Goal: Task Accomplishment & Management: Use online tool/utility

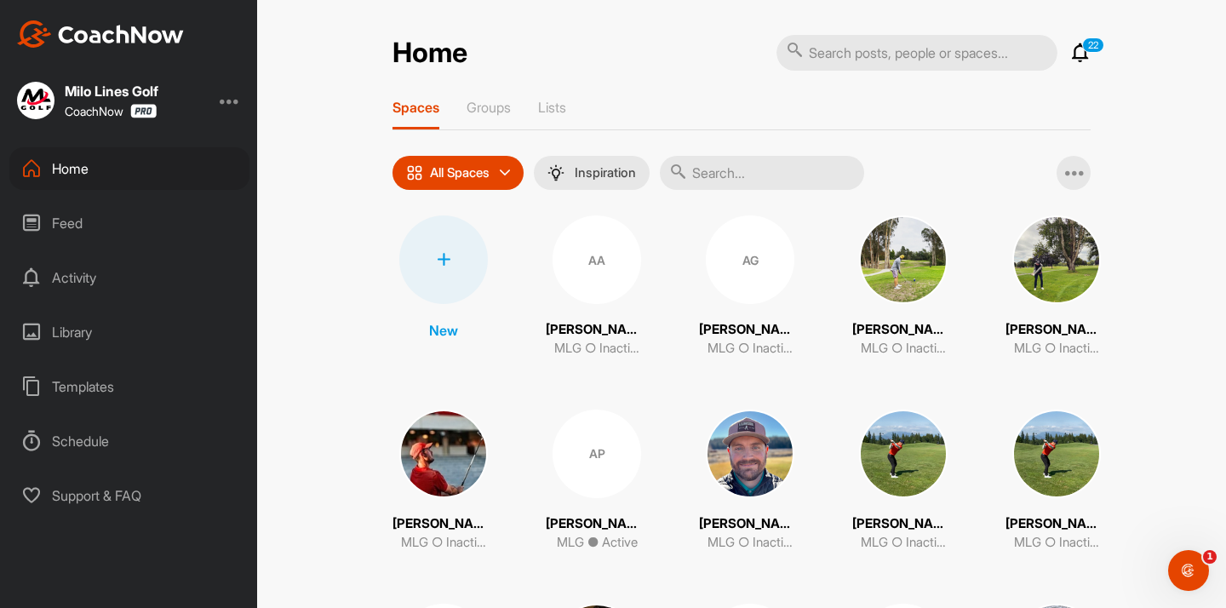
click at [111, 151] on div "Home" at bounding box center [129, 168] width 240 height 43
click at [726, 164] on input "text" at bounding box center [762, 173] width 204 height 34
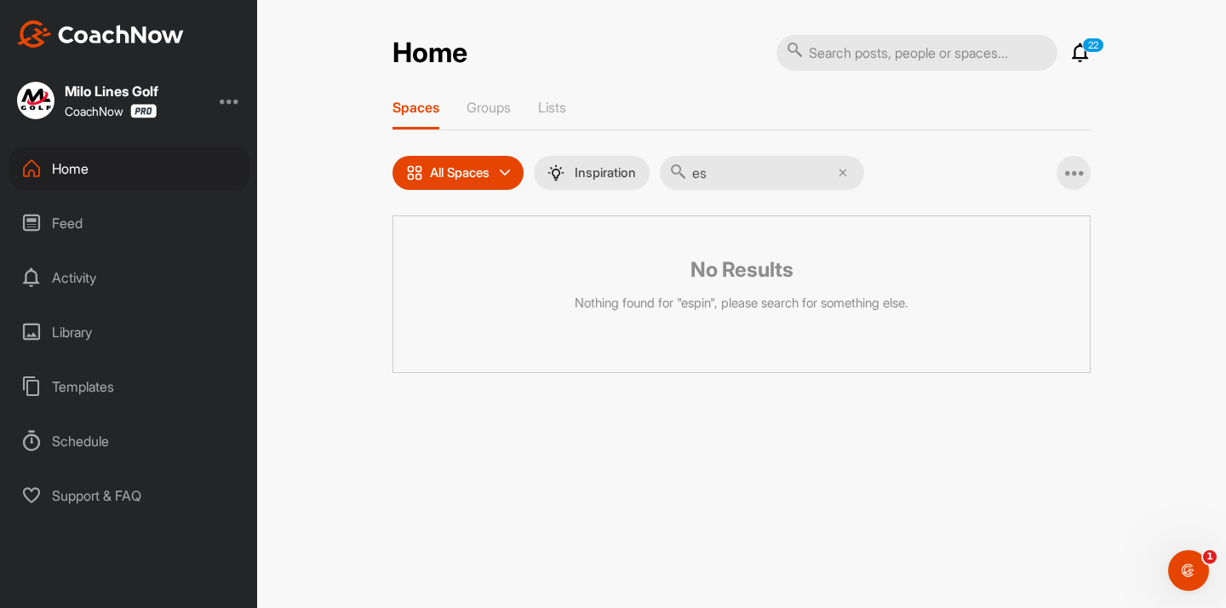
type input "e"
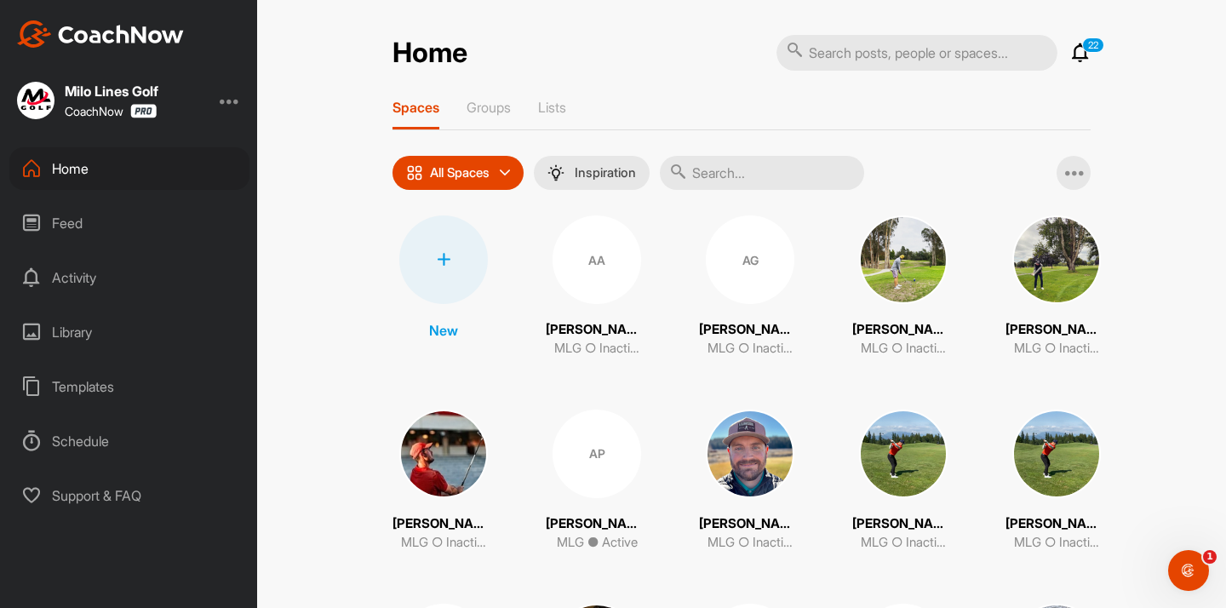
click at [721, 174] on input "text" at bounding box center [762, 173] width 204 height 34
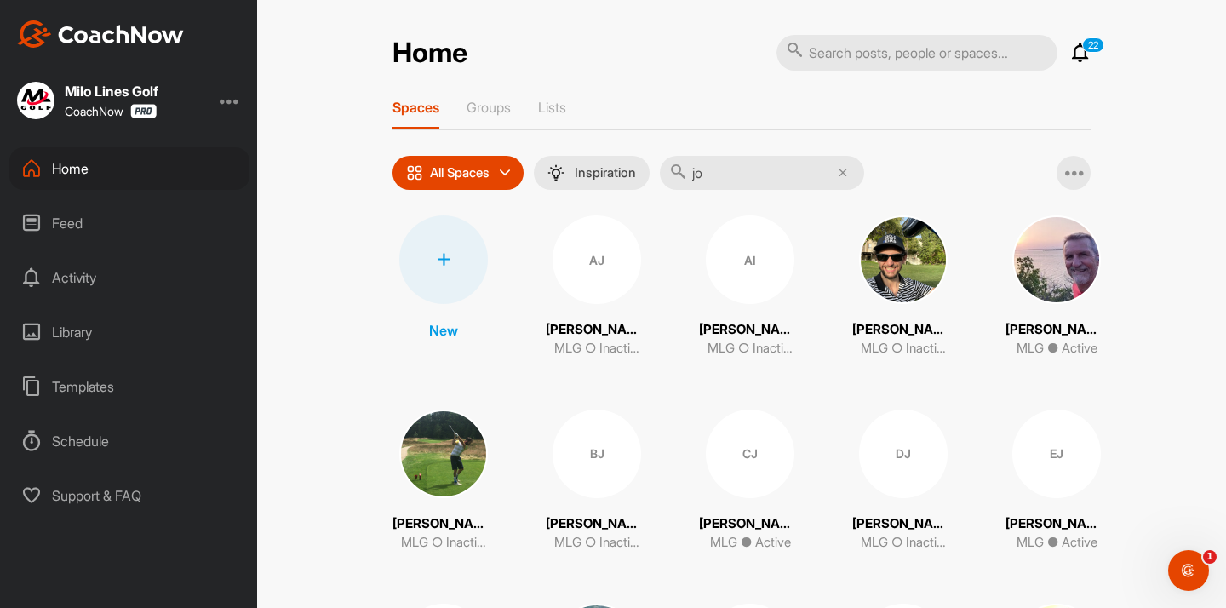
type input "j"
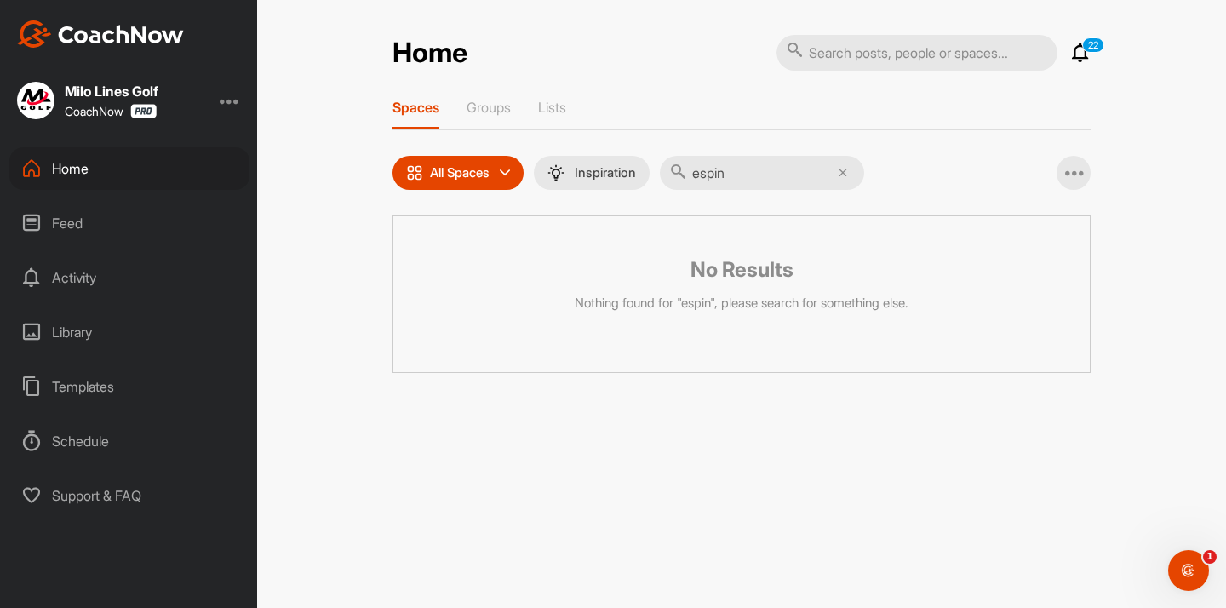
type input "spin"
drag, startPoint x: 591, startPoint y: 119, endPoint x: 709, endPoint y: 167, distance: 127.6
click at [709, 167] on input "spin" at bounding box center [762, 173] width 204 height 34
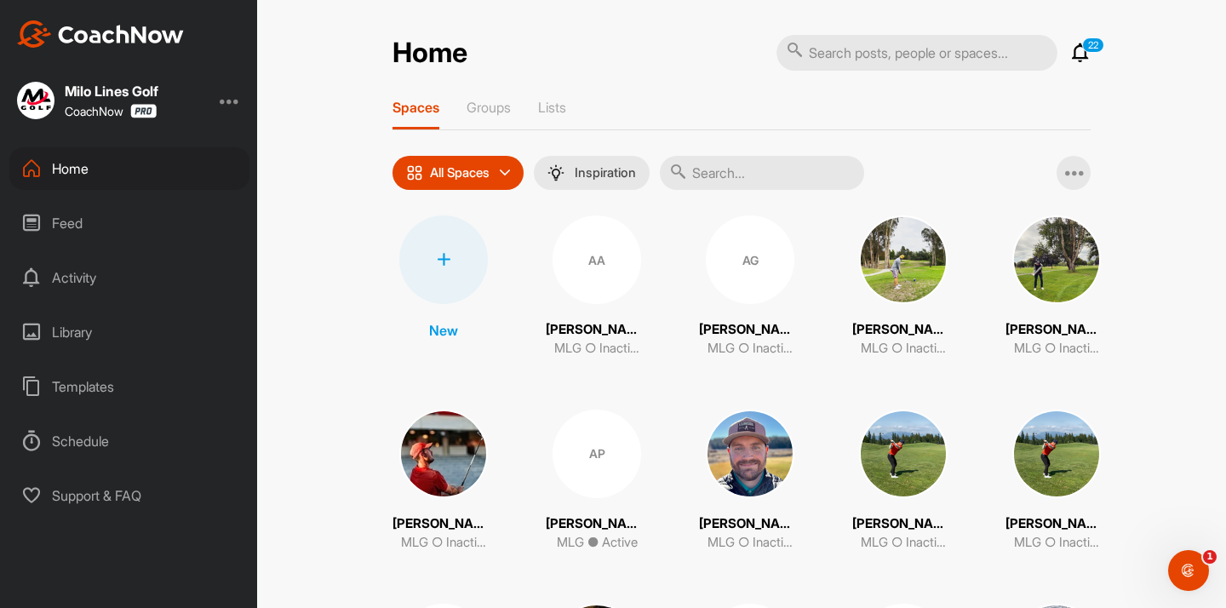
click at [464, 279] on div at bounding box center [443, 259] width 89 height 89
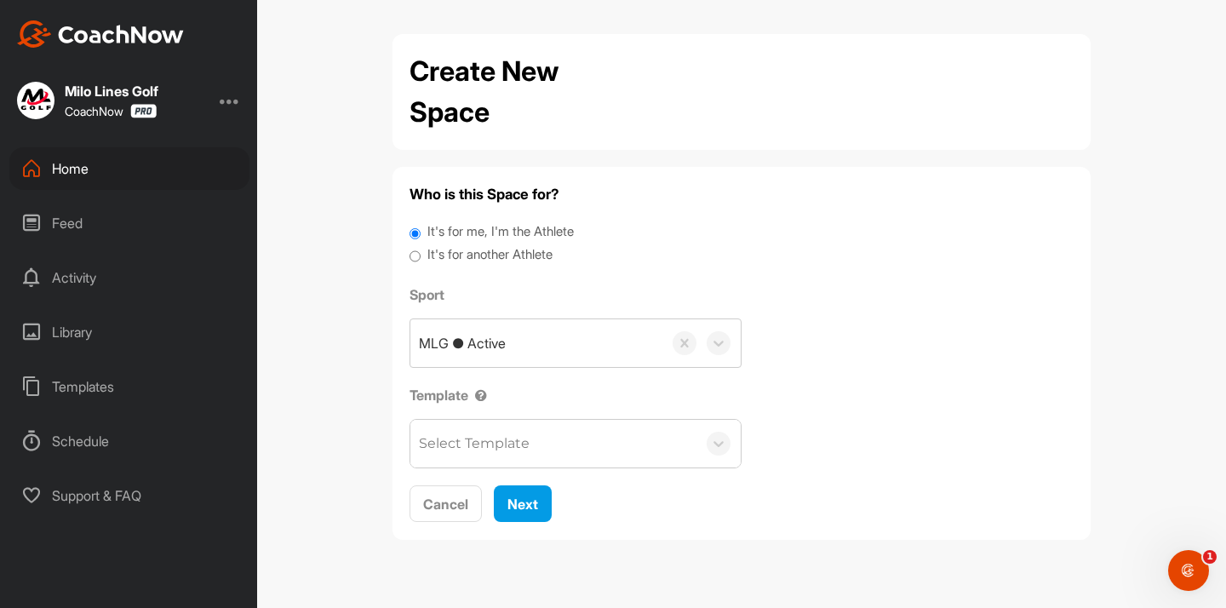
click at [501, 433] on div "Select Template" at bounding box center [474, 443] width 111 height 20
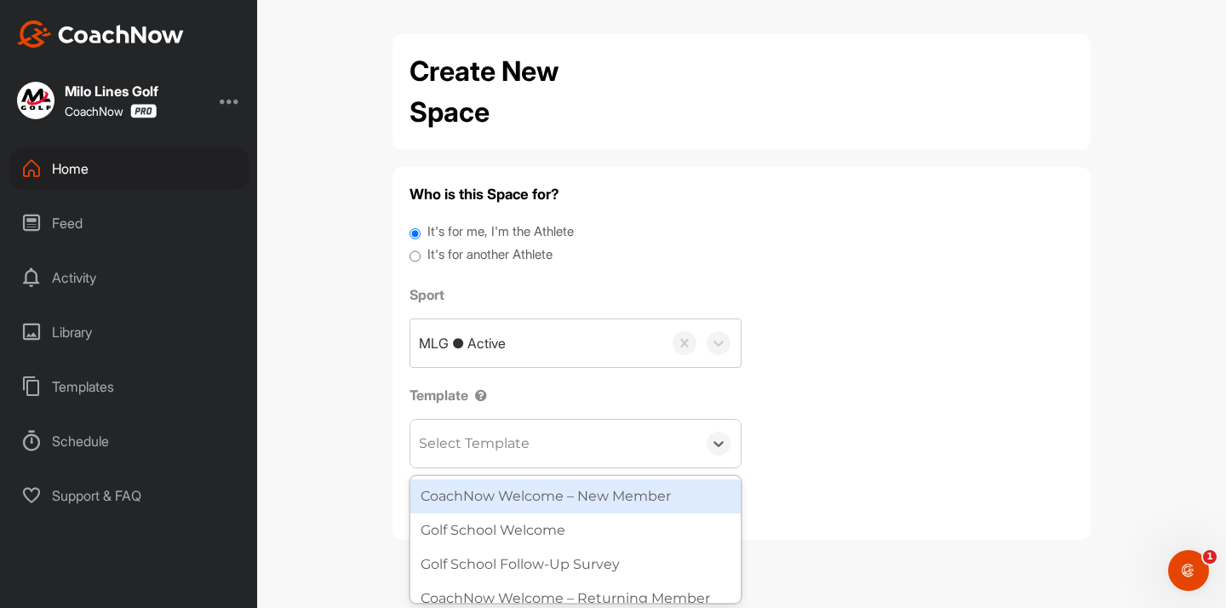
click at [474, 487] on div "CoachNow Welcome – New Member" at bounding box center [575, 496] width 330 height 34
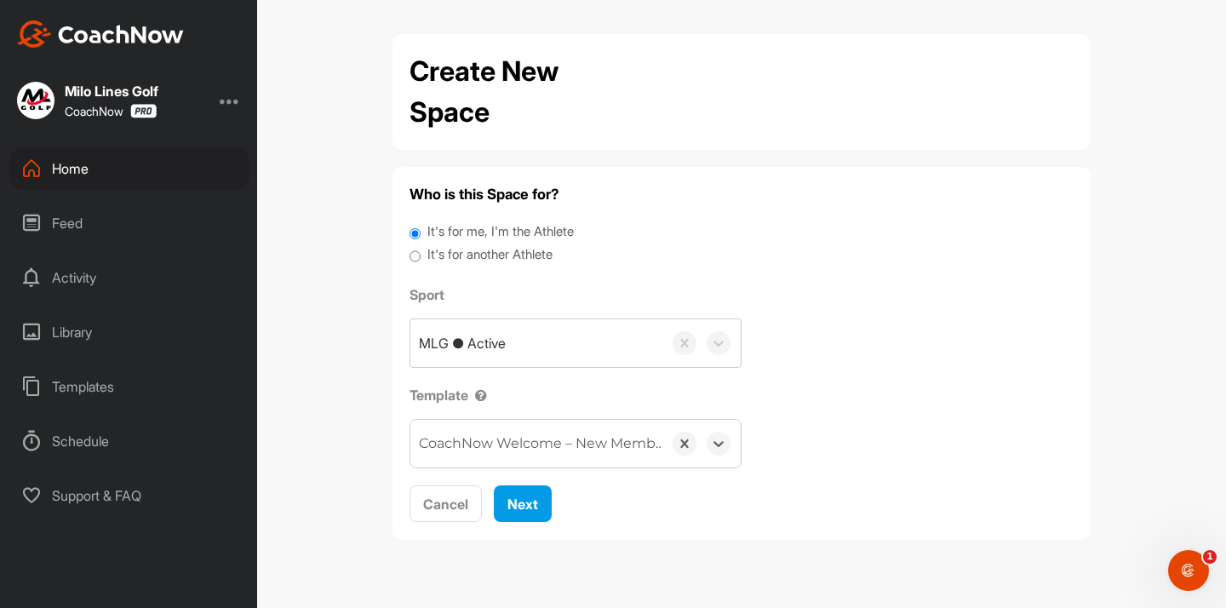
click at [440, 255] on label "It's for another Athlete" at bounding box center [489, 255] width 125 height 20
click at [421, 255] on input "It's for another Athlete" at bounding box center [415, 256] width 11 height 23
radio input "true"
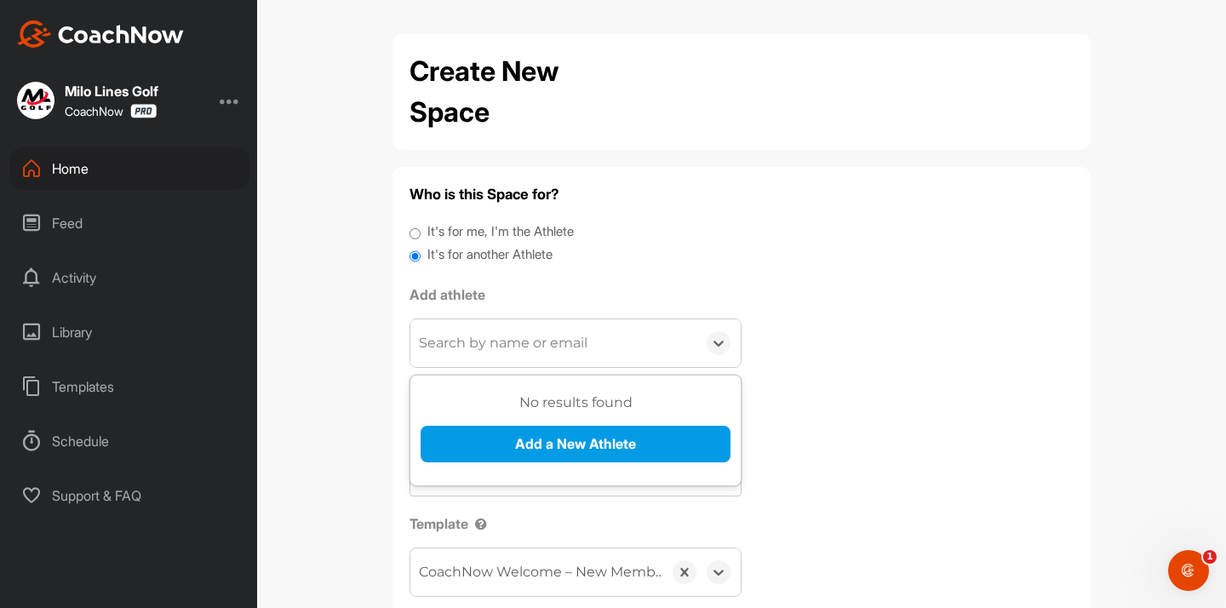
click at [505, 330] on div "Search by name or email" at bounding box center [553, 343] width 286 height 48
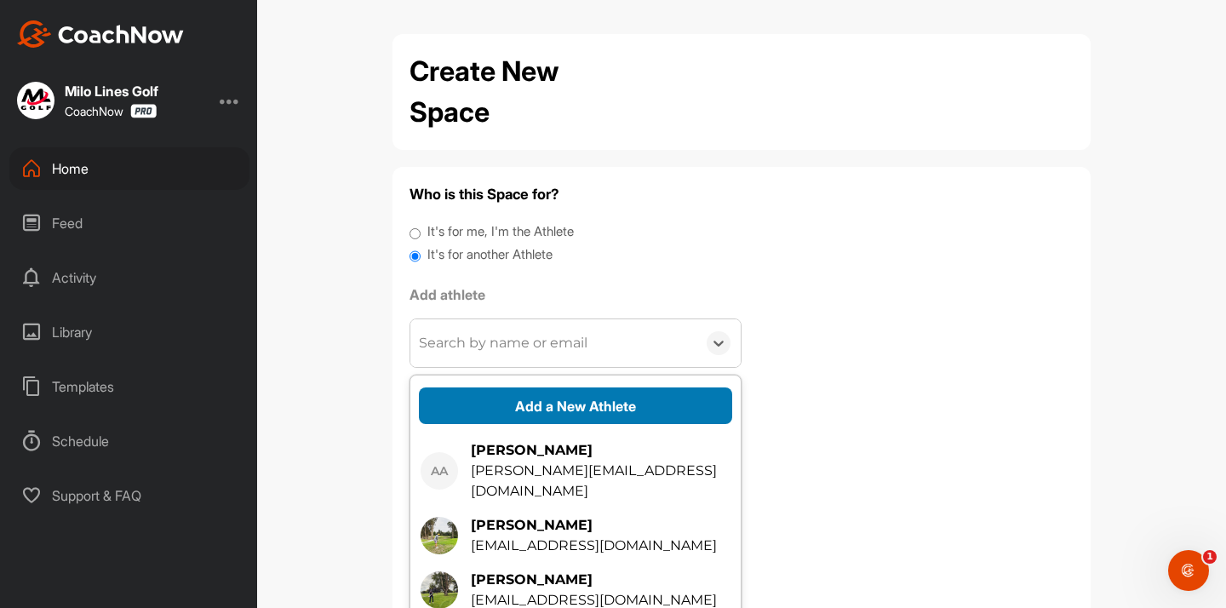
click at [504, 393] on button "Add a New Athlete" at bounding box center [575, 405] width 313 height 37
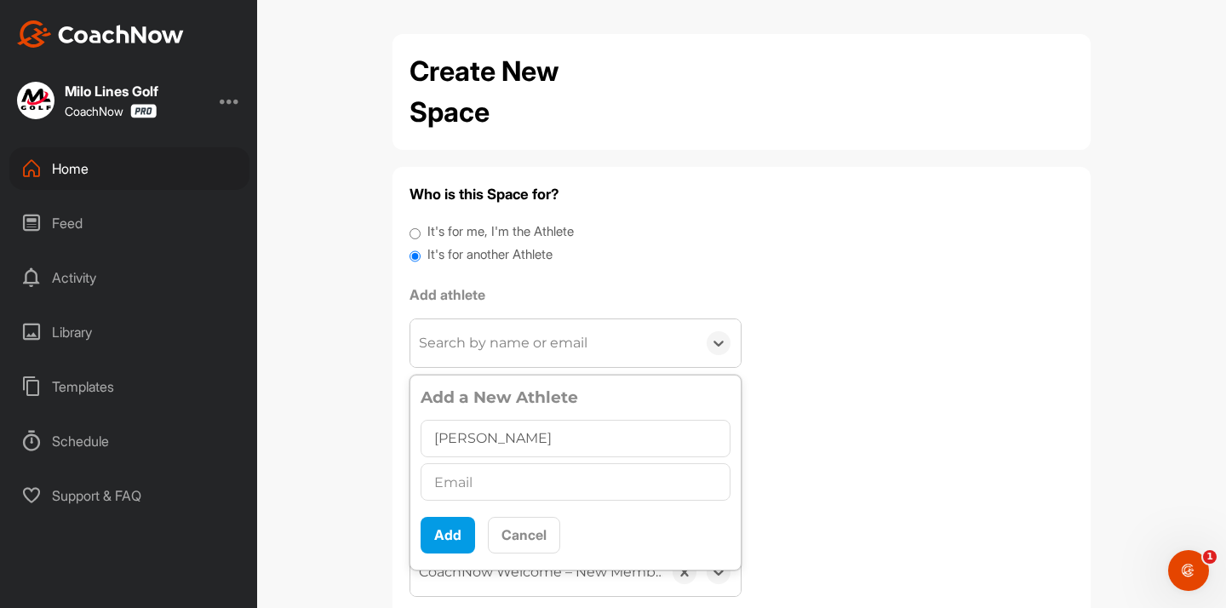
type input "[PERSON_NAME]"
paste input "[EMAIL_ADDRESS][DOMAIN_NAME]"
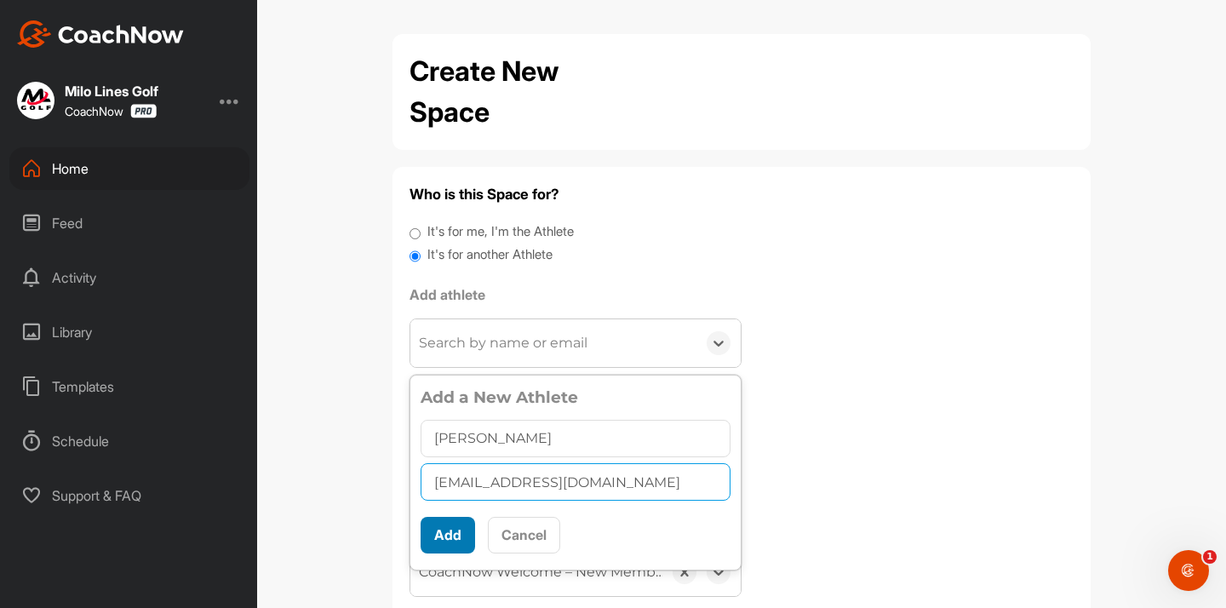
type input "[EMAIL_ADDRESS][DOMAIN_NAME]"
click at [443, 533] on button "Add" at bounding box center [448, 535] width 55 height 37
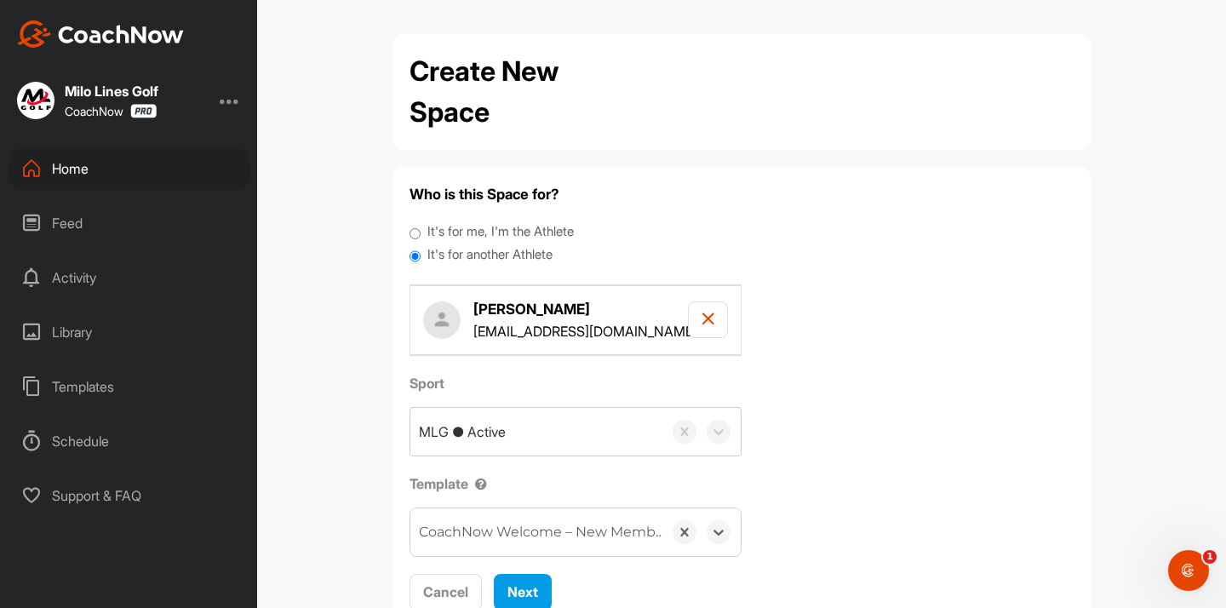
scroll to position [22, 0]
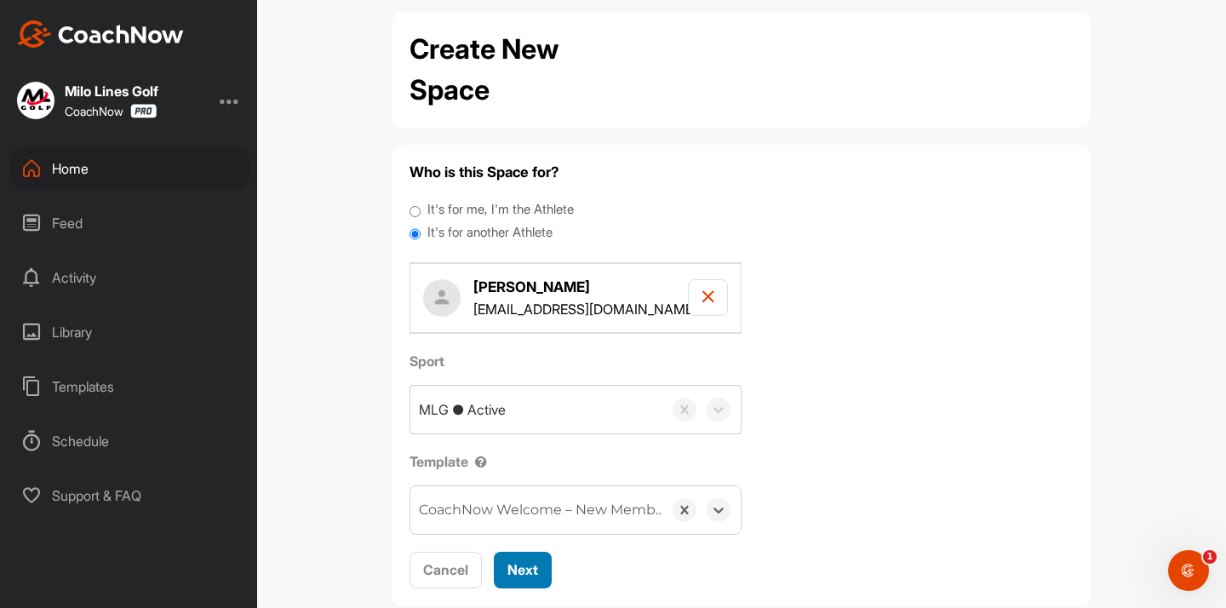
click at [525, 575] on span "Next" at bounding box center [523, 569] width 31 height 17
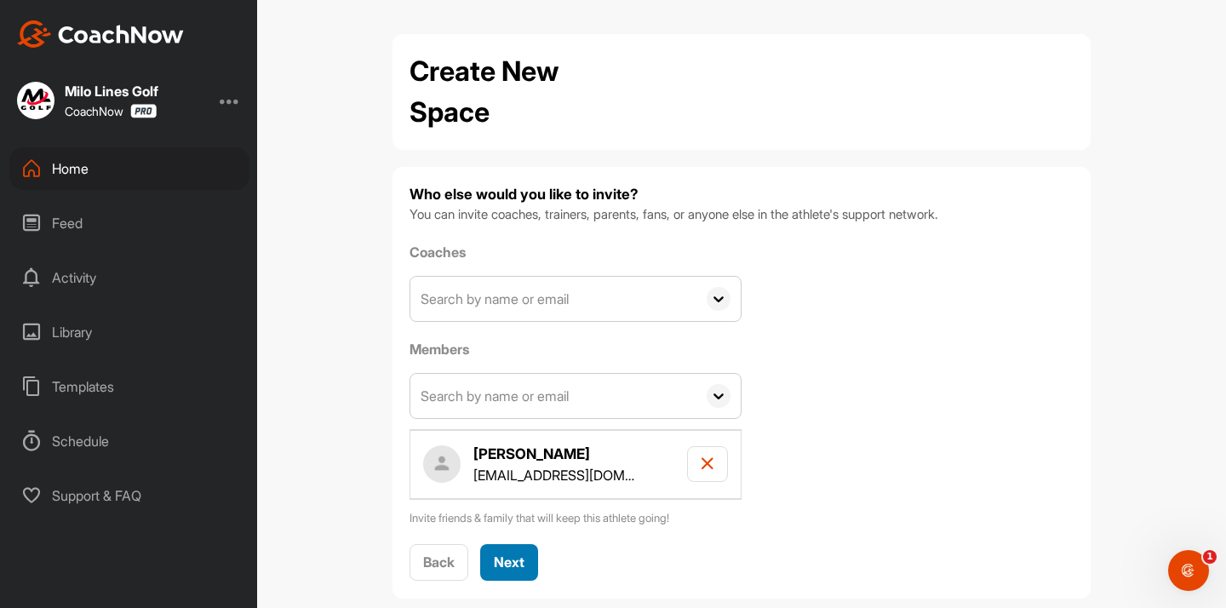
click at [525, 571] on div "Next" at bounding box center [509, 562] width 31 height 20
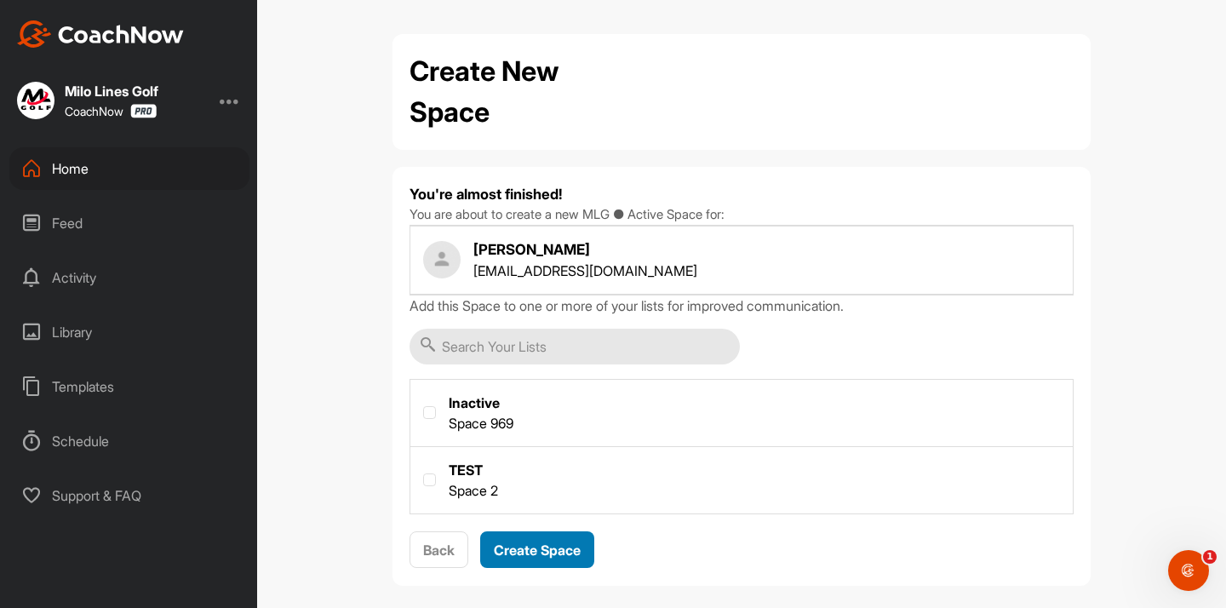
click at [542, 542] on span "Create Space" at bounding box center [537, 550] width 87 height 17
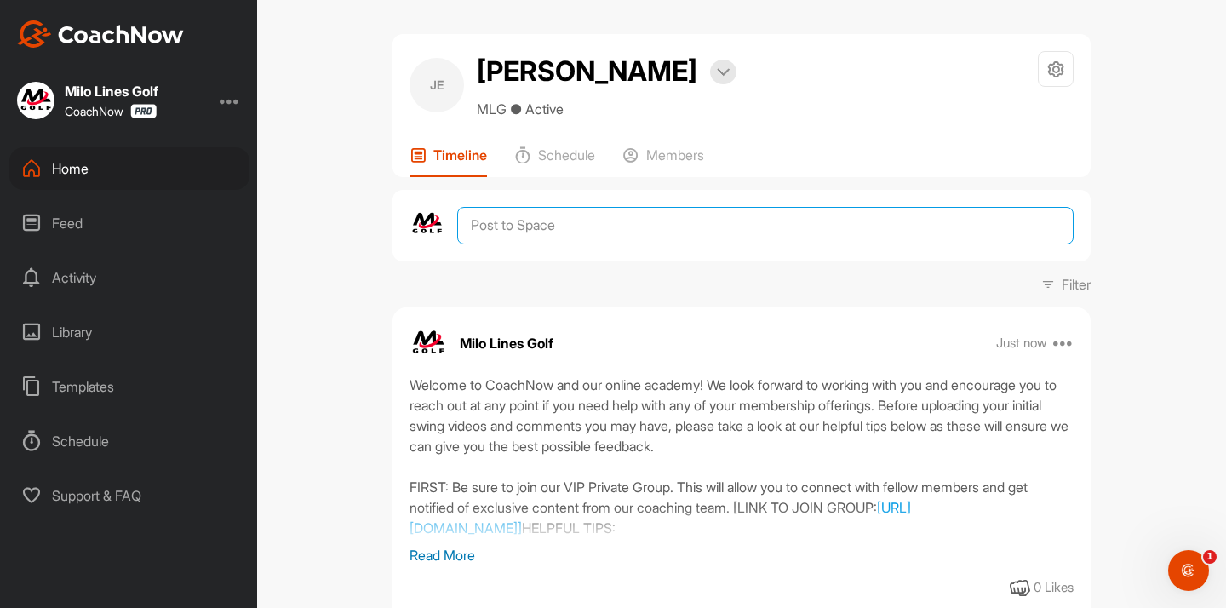
click at [523, 231] on textarea at bounding box center [765, 225] width 617 height 37
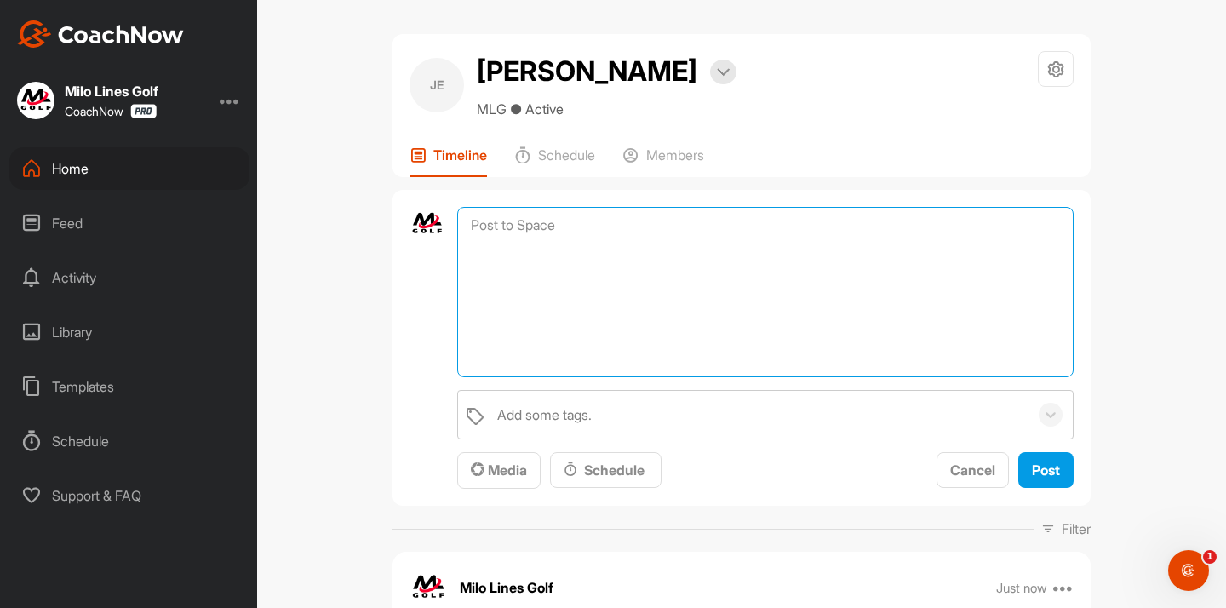
paste textarea ""Lore ip dol sitame con adipis eli sed doeiusm Temp Incid Utla?: Etdol ma ali e…"
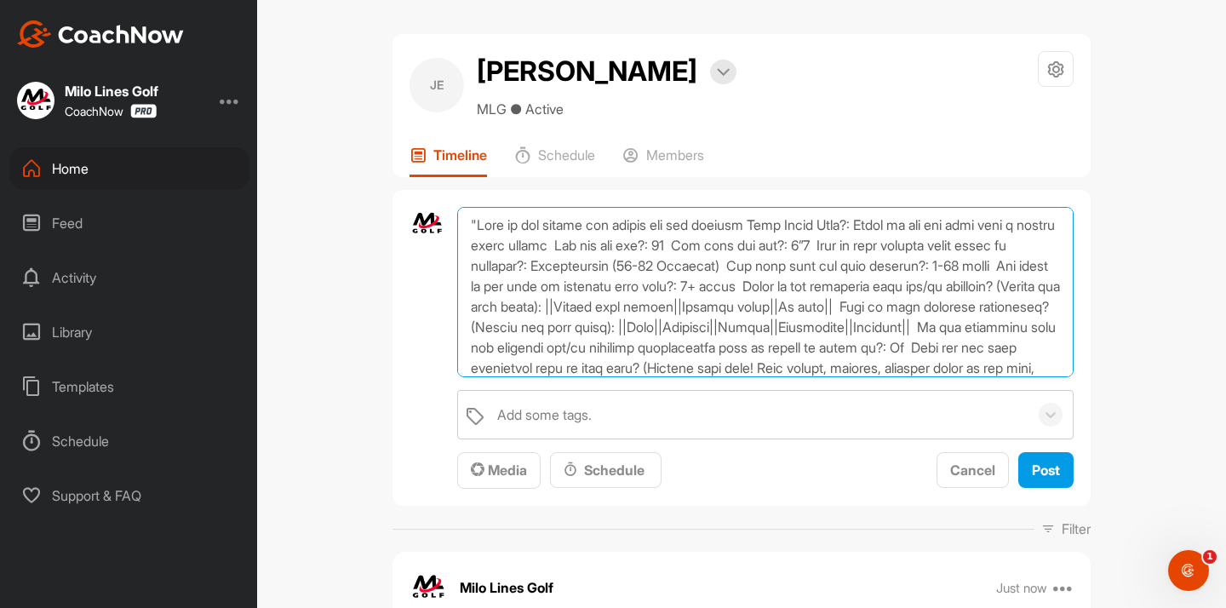
scroll to position [173, 0]
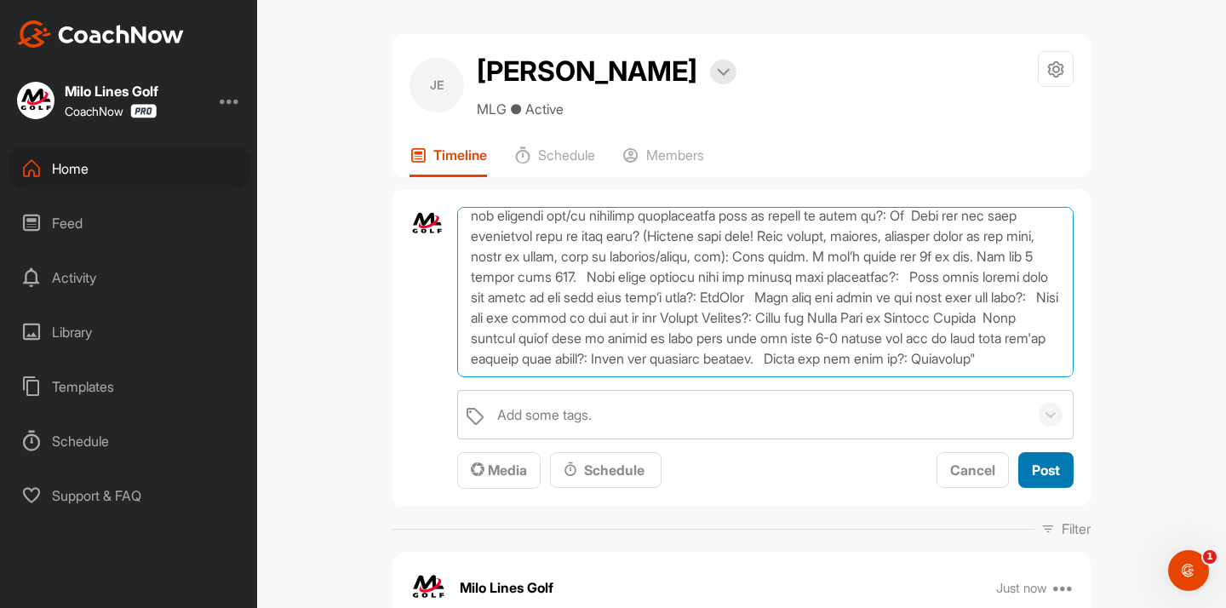
type textarea ""Lore ip dol sitame con adipis eli sed doeiusm Temp Incid Utla?: Etdol ma ali e…"
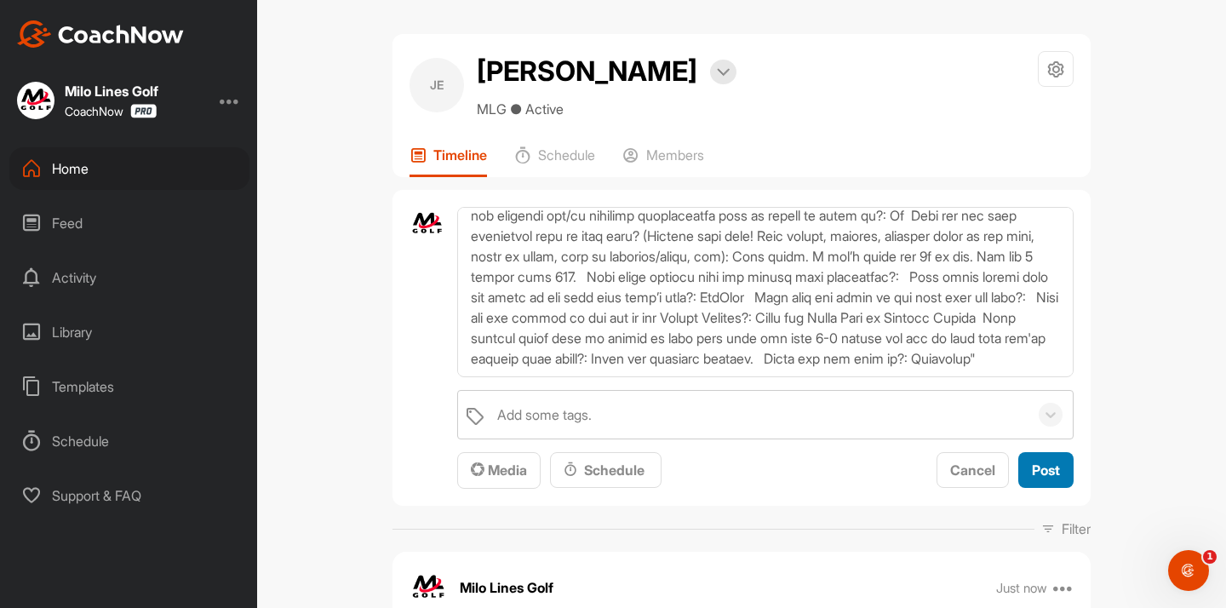
click at [1034, 462] on span "Post" at bounding box center [1046, 470] width 28 height 17
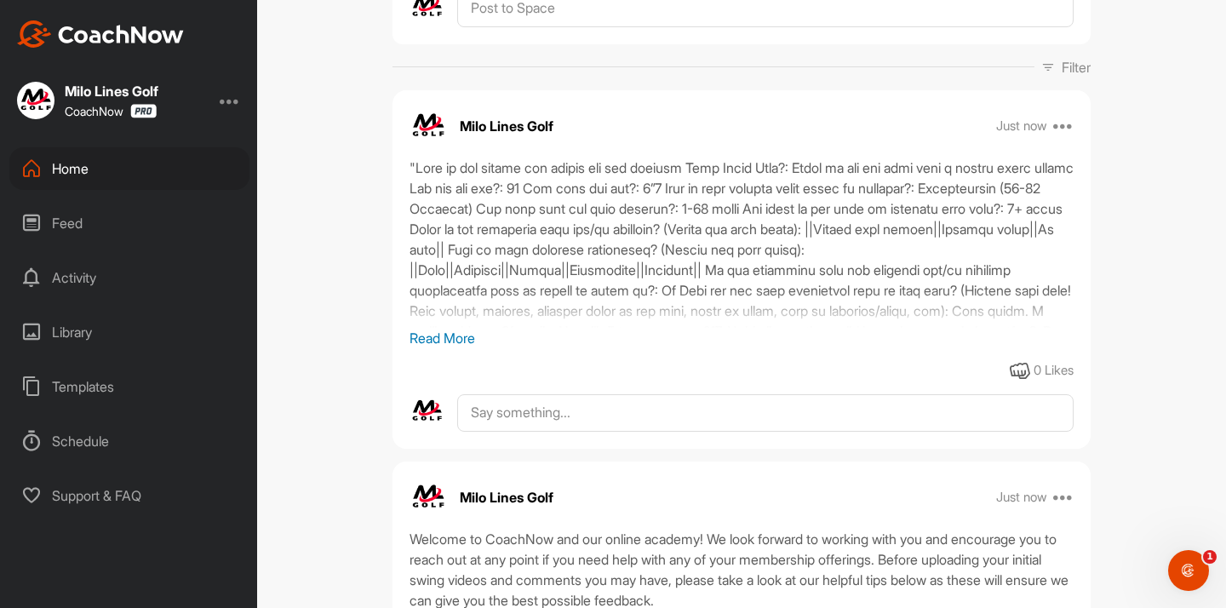
scroll to position [371, 0]
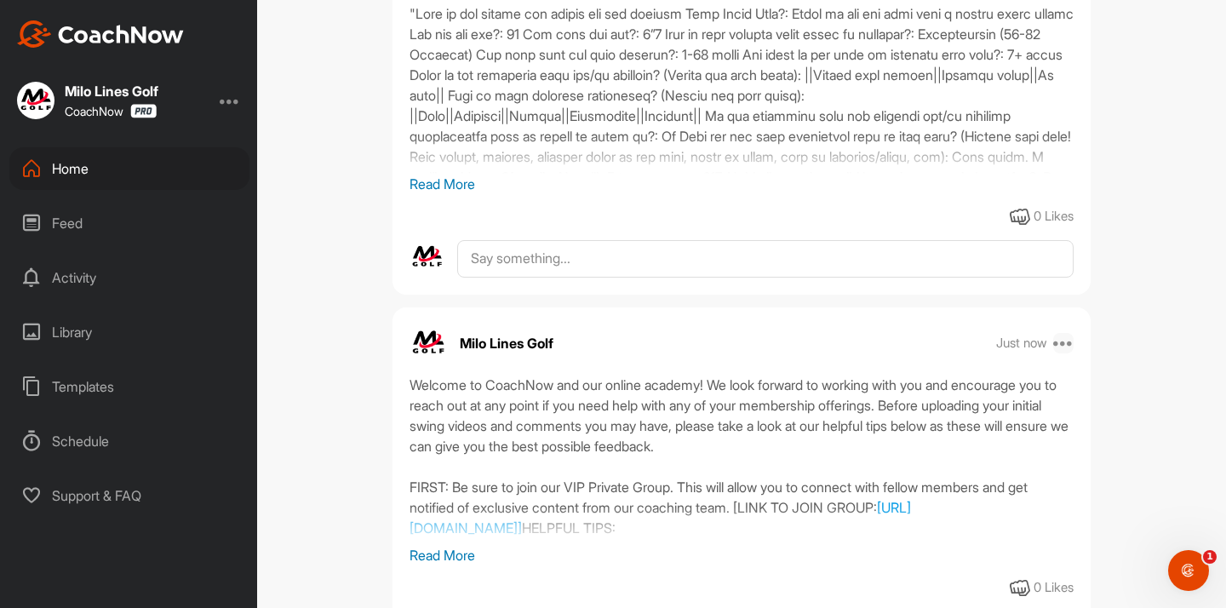
click at [1066, 350] on icon at bounding box center [1063, 343] width 20 height 20
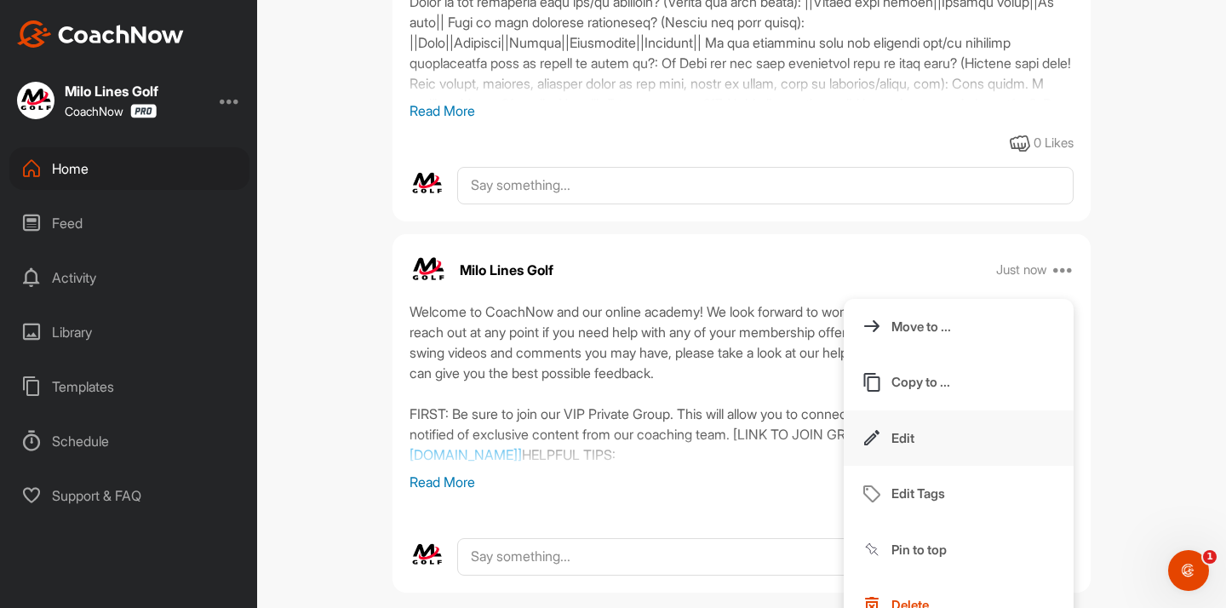
scroll to position [448, 0]
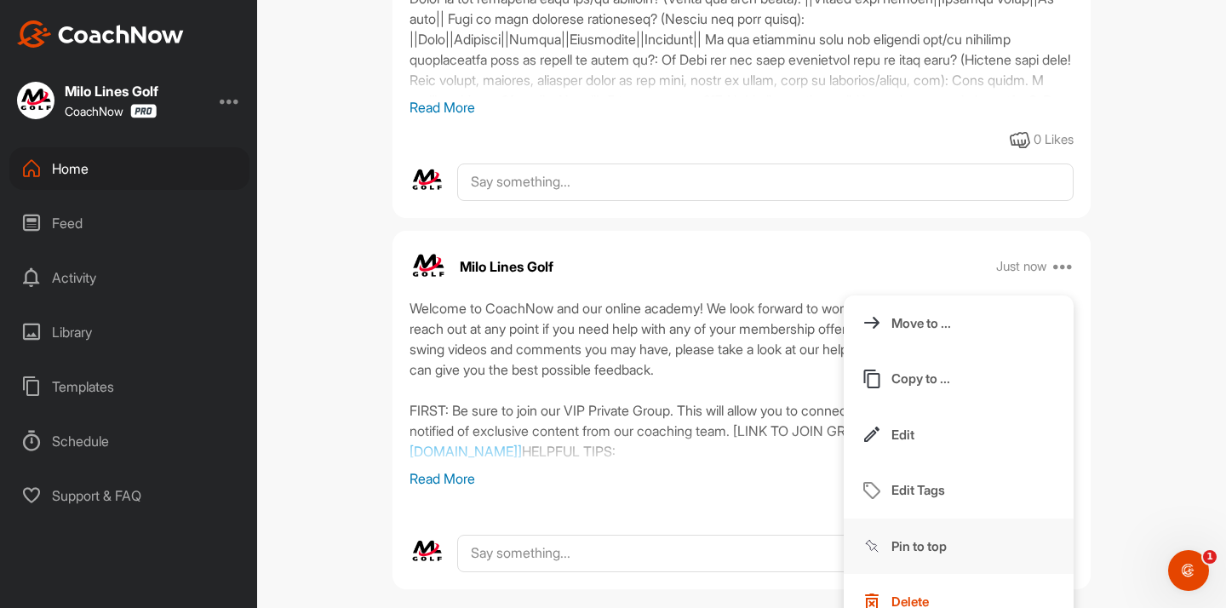
click at [955, 539] on button "Pin to top" at bounding box center [959, 547] width 230 height 56
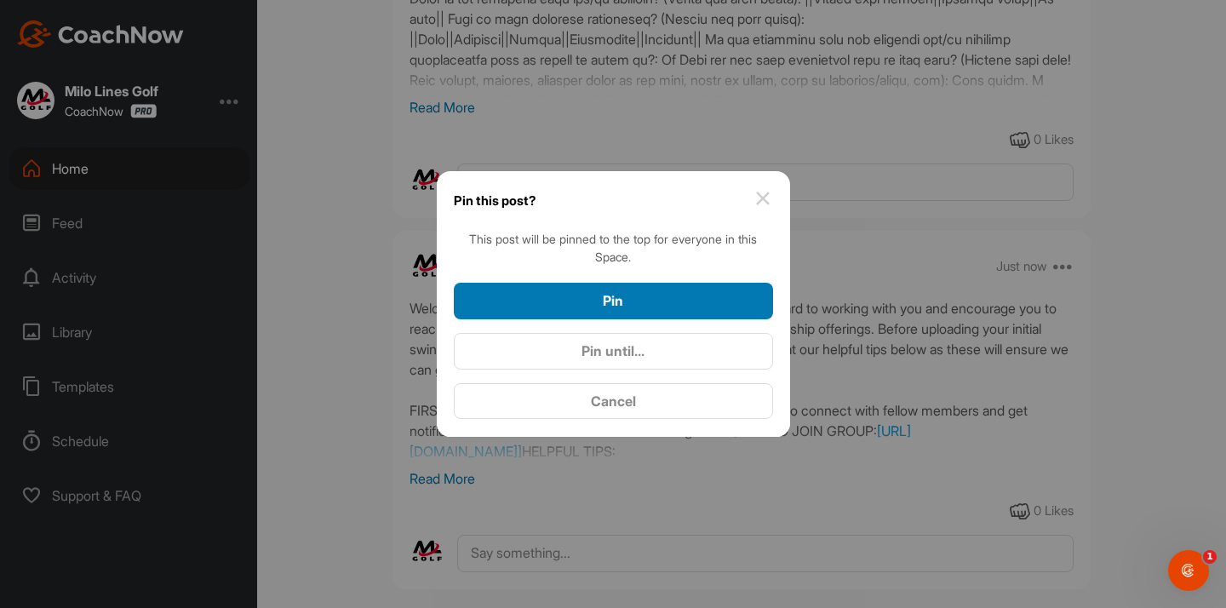
click at [701, 312] on button "Pin" at bounding box center [613, 301] width 319 height 37
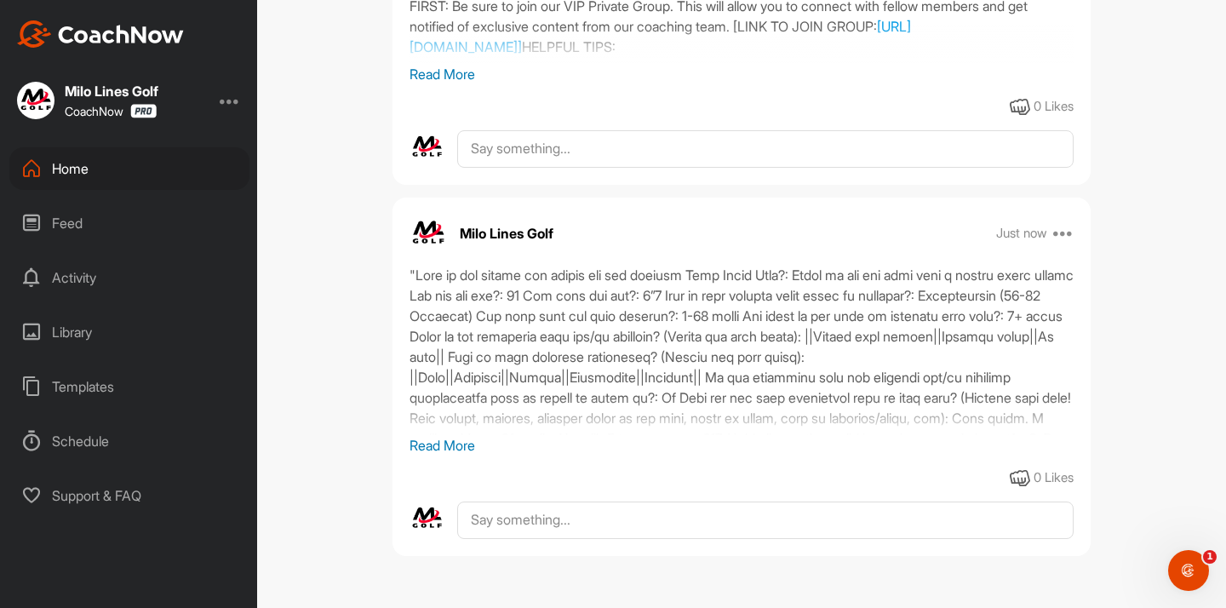
scroll to position [515, 0]
click at [1171, 559] on div "Open Intercom Messenger" at bounding box center [1186, 568] width 56 height 56
